Goal: Task Accomplishment & Management: Use online tool/utility

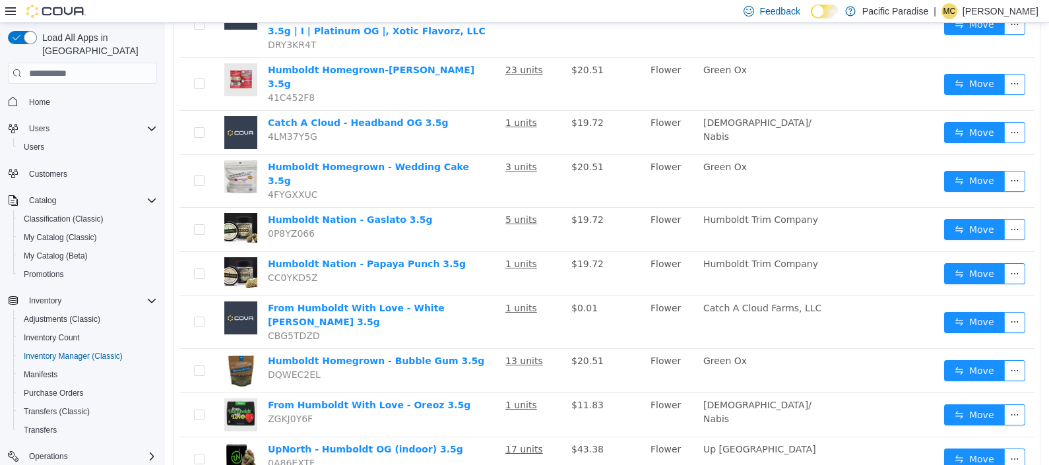
scroll to position [87, 0]
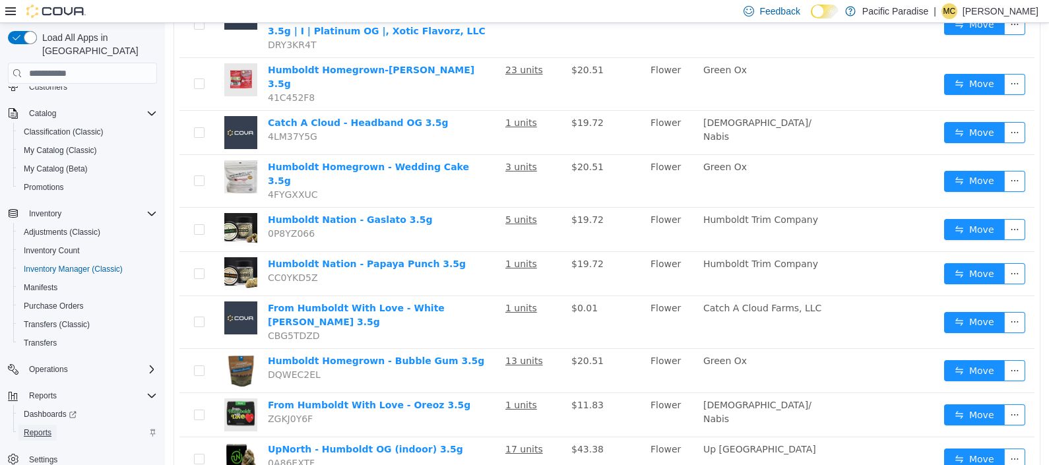
click at [37, 427] on span "Reports" at bounding box center [38, 432] width 28 height 11
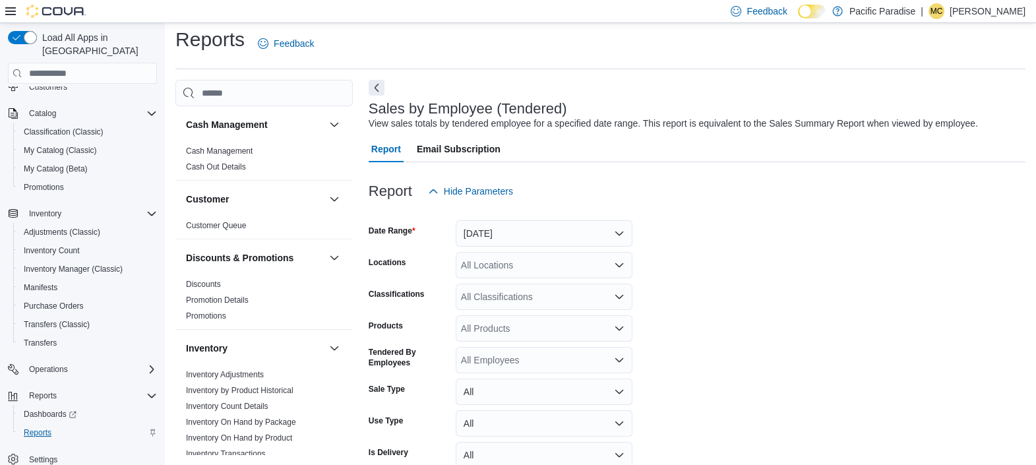
scroll to position [30, 0]
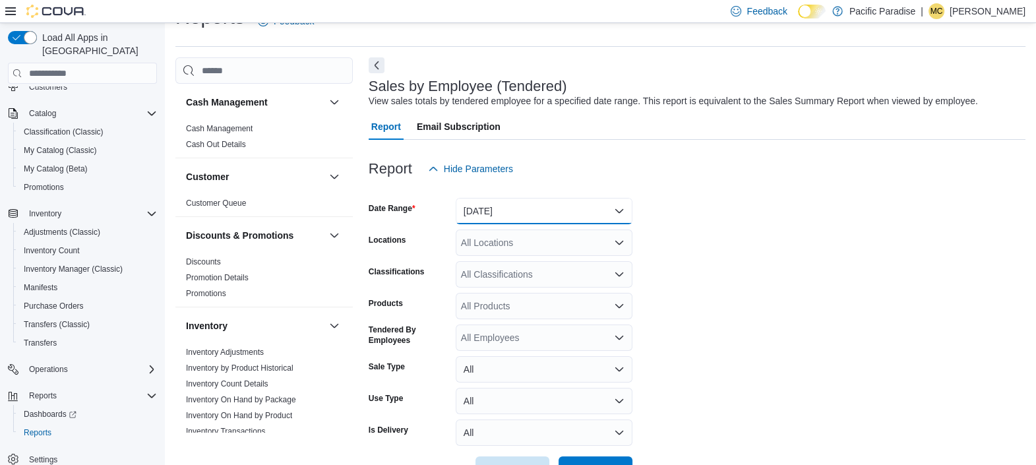
click at [623, 207] on button "Yesterday" at bounding box center [544, 211] width 177 height 26
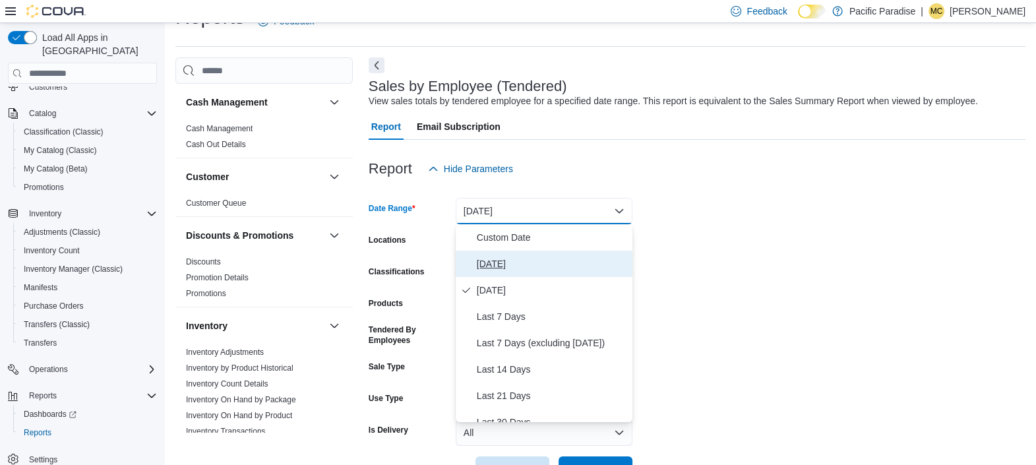
click at [597, 261] on span "Today" at bounding box center [552, 264] width 150 height 16
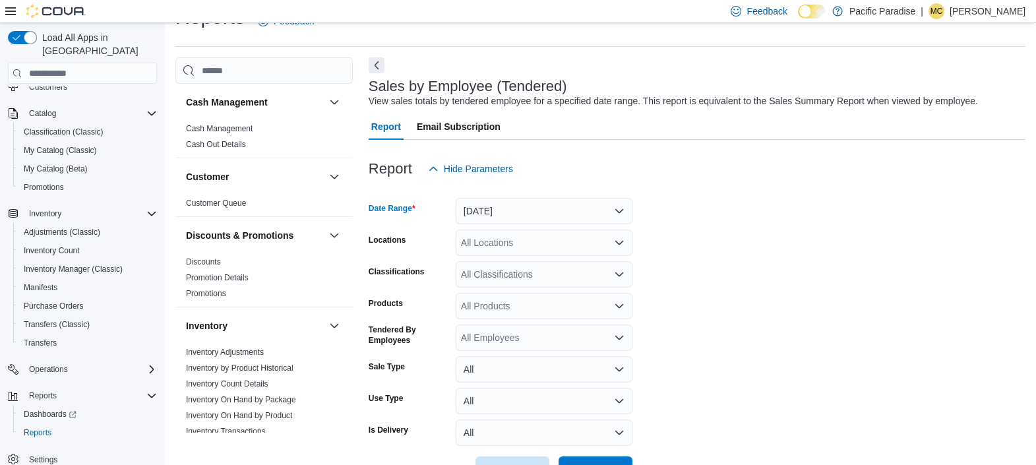
click at [627, 244] on div "All Locations" at bounding box center [544, 243] width 177 height 26
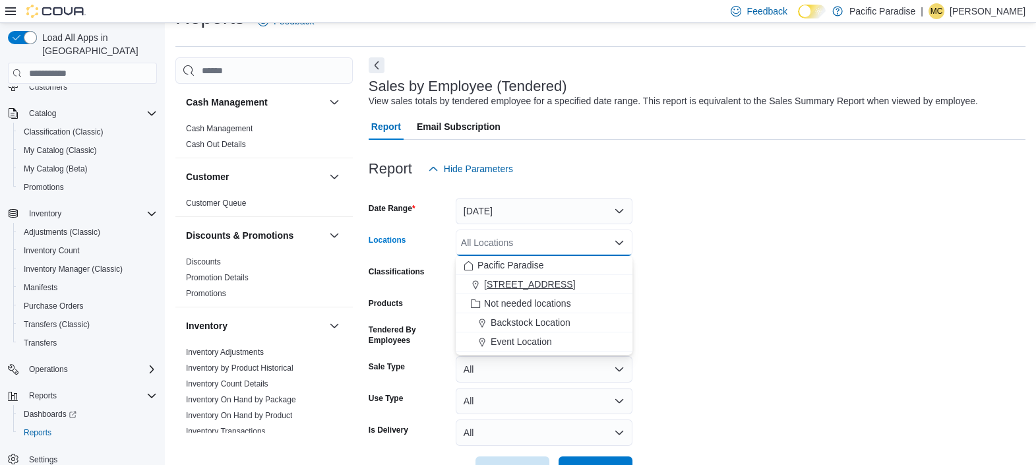
click at [605, 284] on div "1087 H Street" at bounding box center [544, 284] width 161 height 13
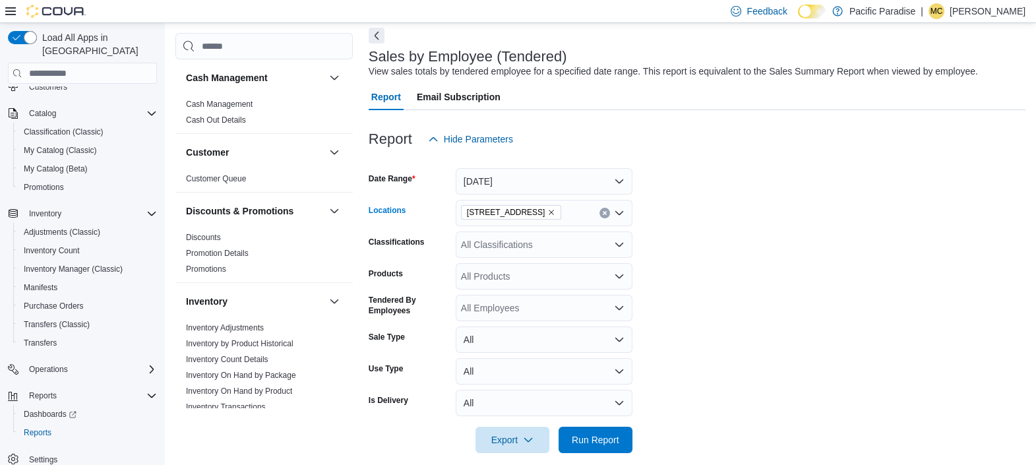
scroll to position [73, 0]
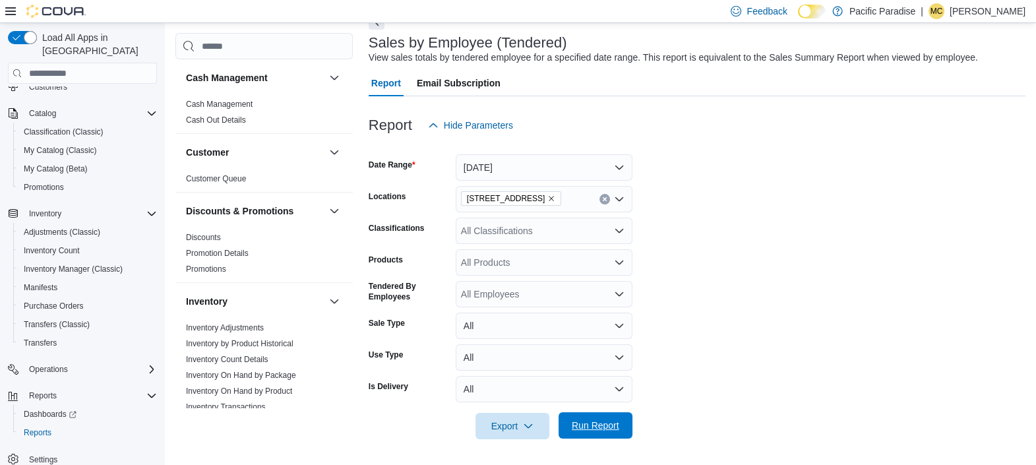
click at [623, 426] on span "Run Report" at bounding box center [595, 425] width 58 height 26
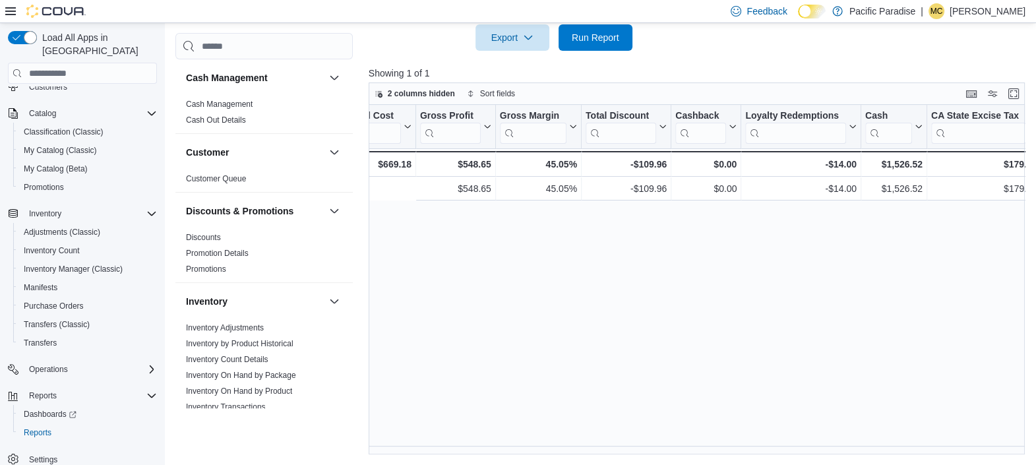
scroll to position [0, 1237]
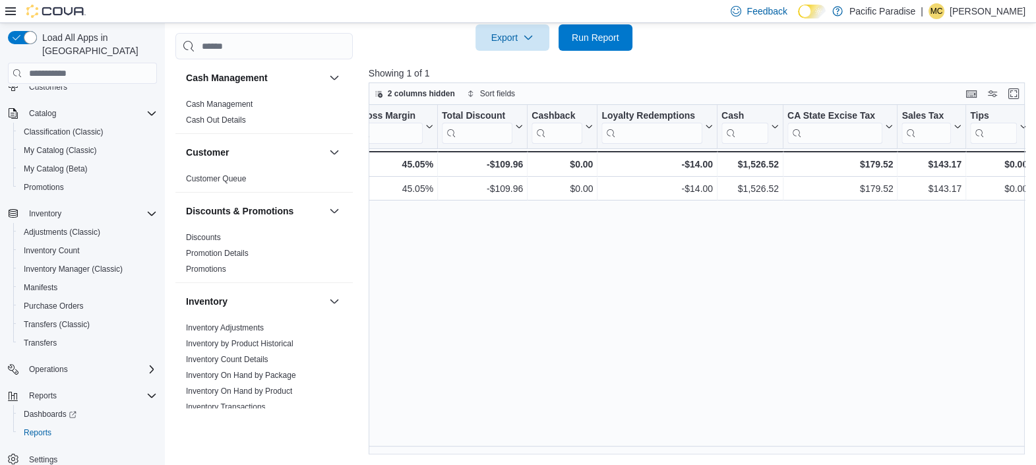
click at [739, 346] on div "Tendered Employee Click to view column header actions Invoices Sold Click to vi…" at bounding box center [700, 280] width 663 height 350
click at [597, 30] on span "Run Report" at bounding box center [595, 37] width 58 height 26
click at [600, 41] on span "Run Report" at bounding box center [595, 36] width 47 height 13
click at [967, 5] on p "Michelle Coelho" at bounding box center [988, 11] width 76 height 16
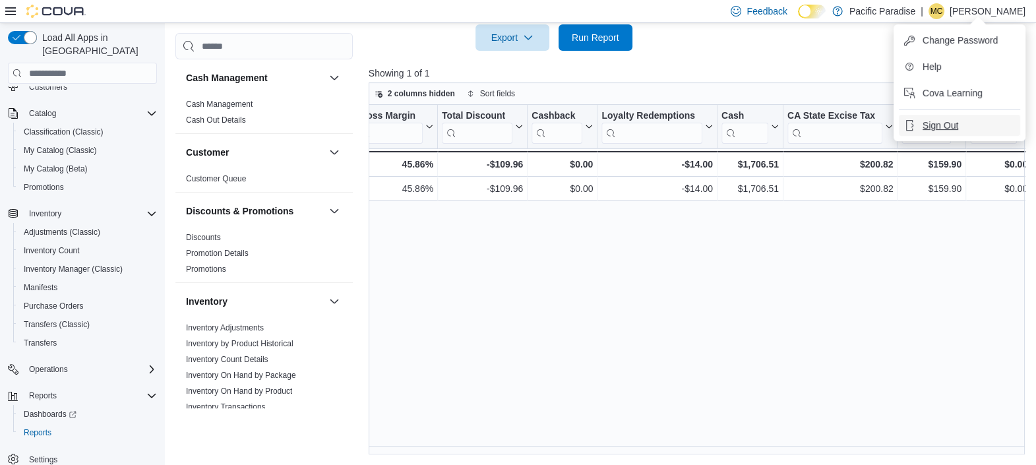
click at [936, 124] on span "Sign Out" at bounding box center [941, 125] width 36 height 13
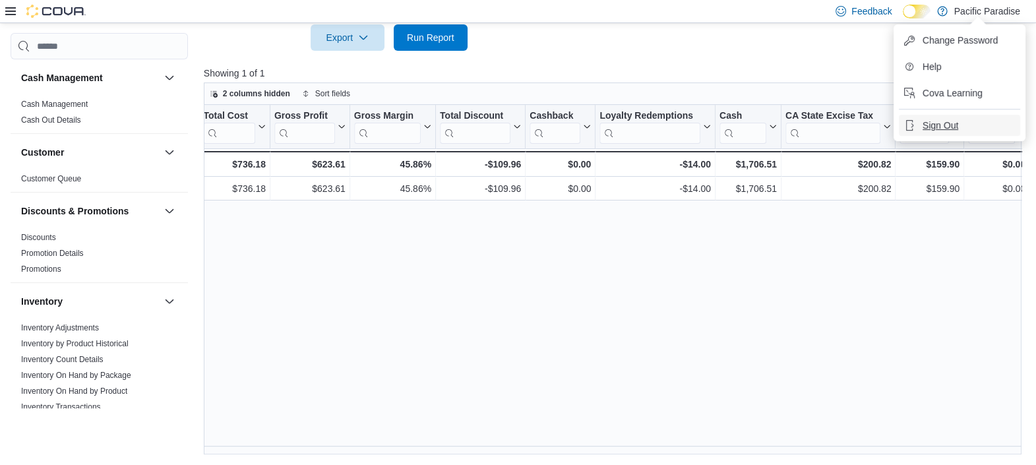
scroll to position [0, 1074]
